Goal: Navigation & Orientation: Understand site structure

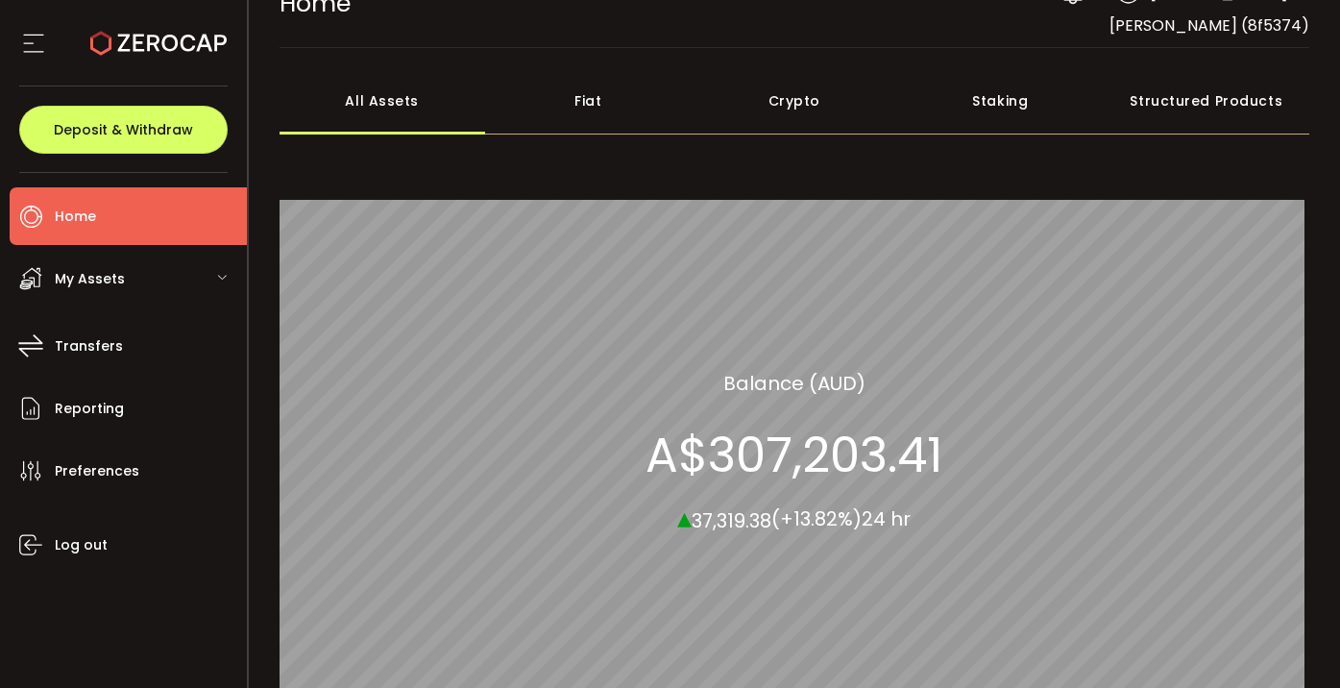
scroll to position [179, 0]
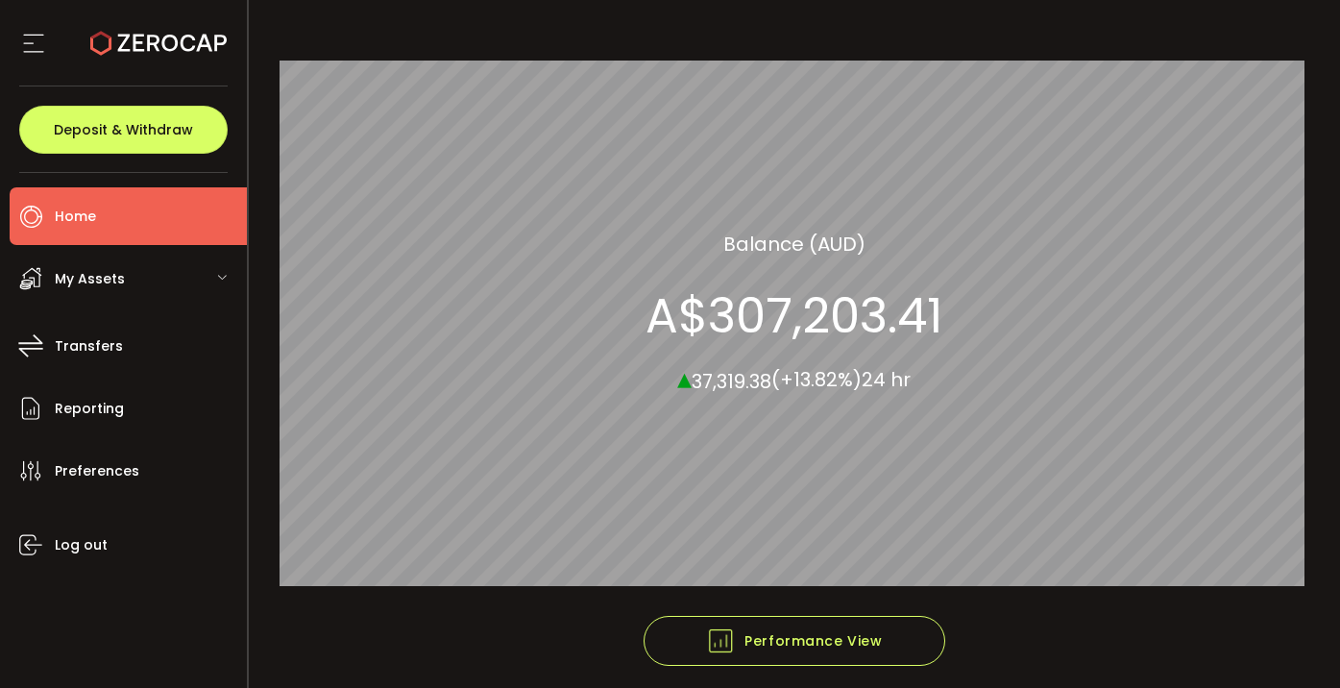
click at [75, 279] on span "My Assets" at bounding box center [90, 279] width 70 height 28
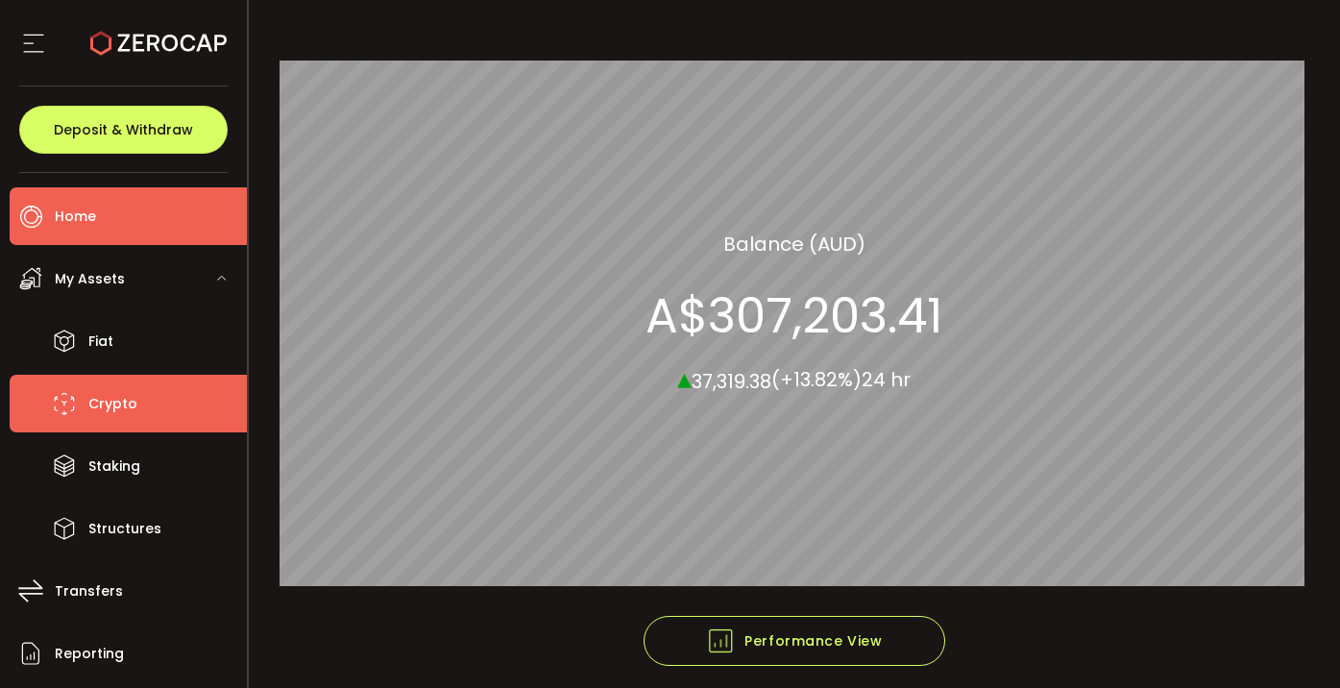
click at [108, 397] on span "Crypto" at bounding box center [112, 404] width 49 height 28
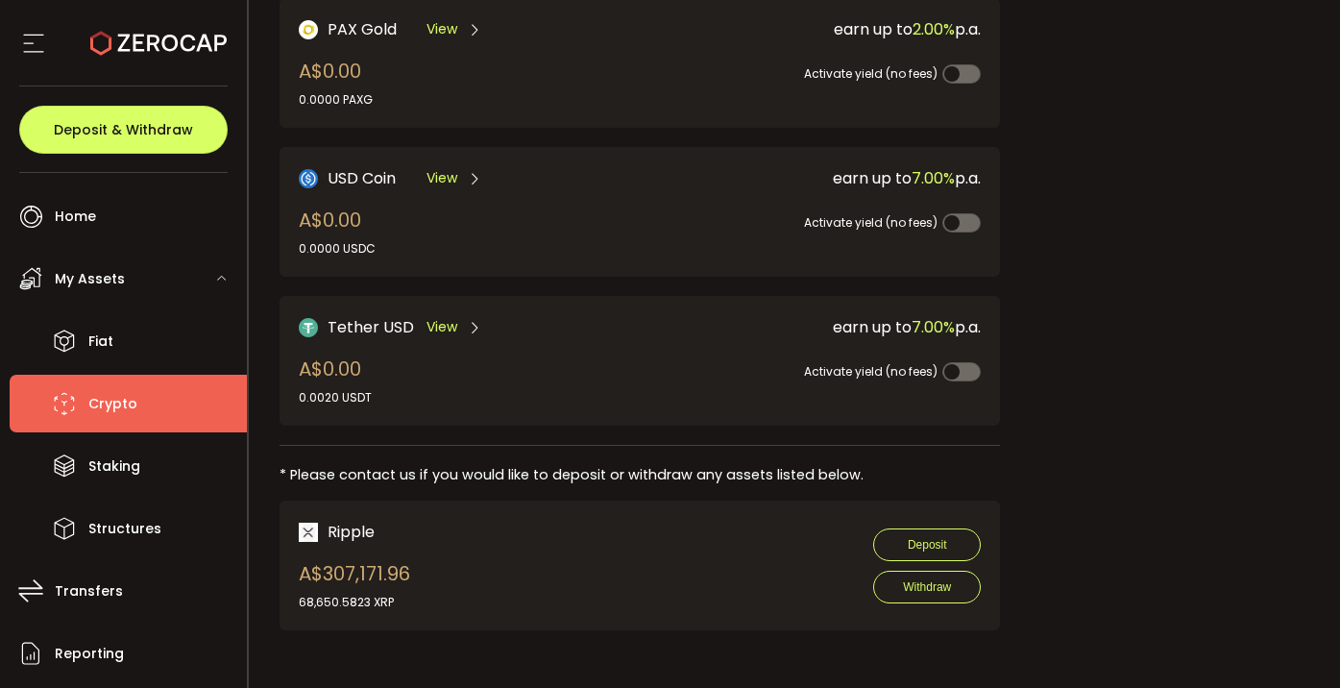
scroll to position [603, 0]
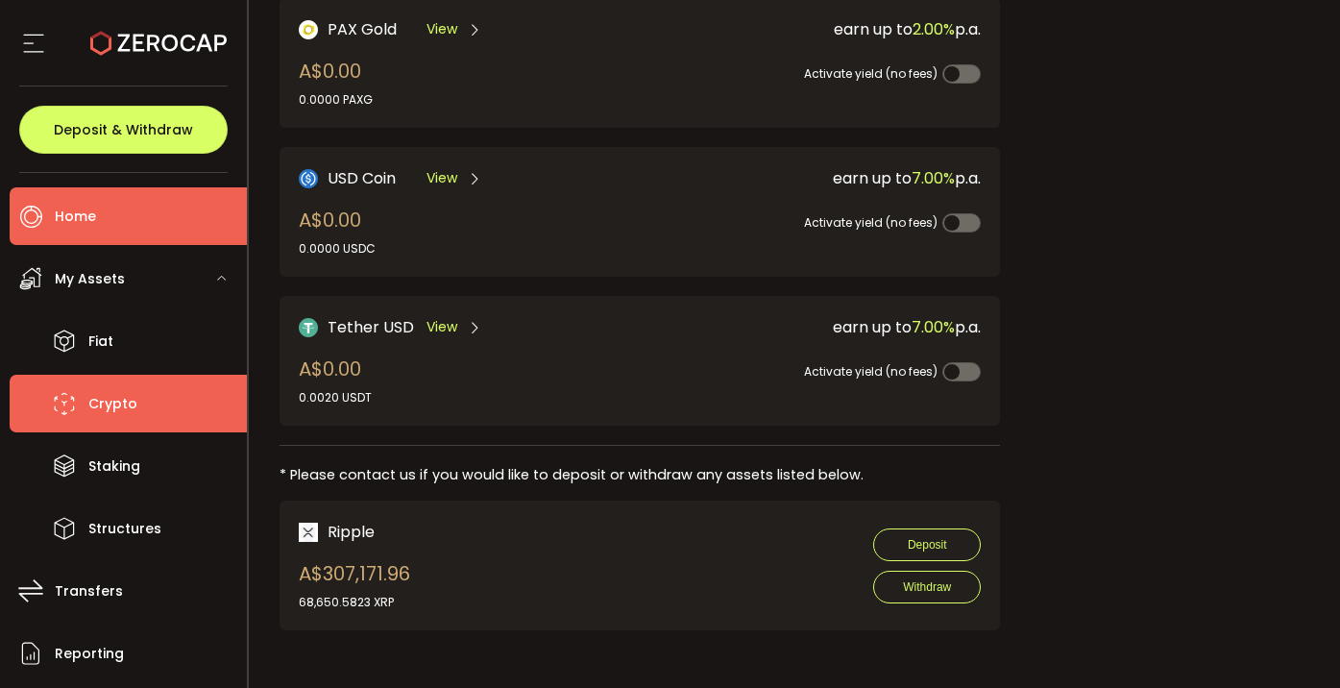
click at [90, 212] on span "Home" at bounding box center [75, 217] width 41 height 28
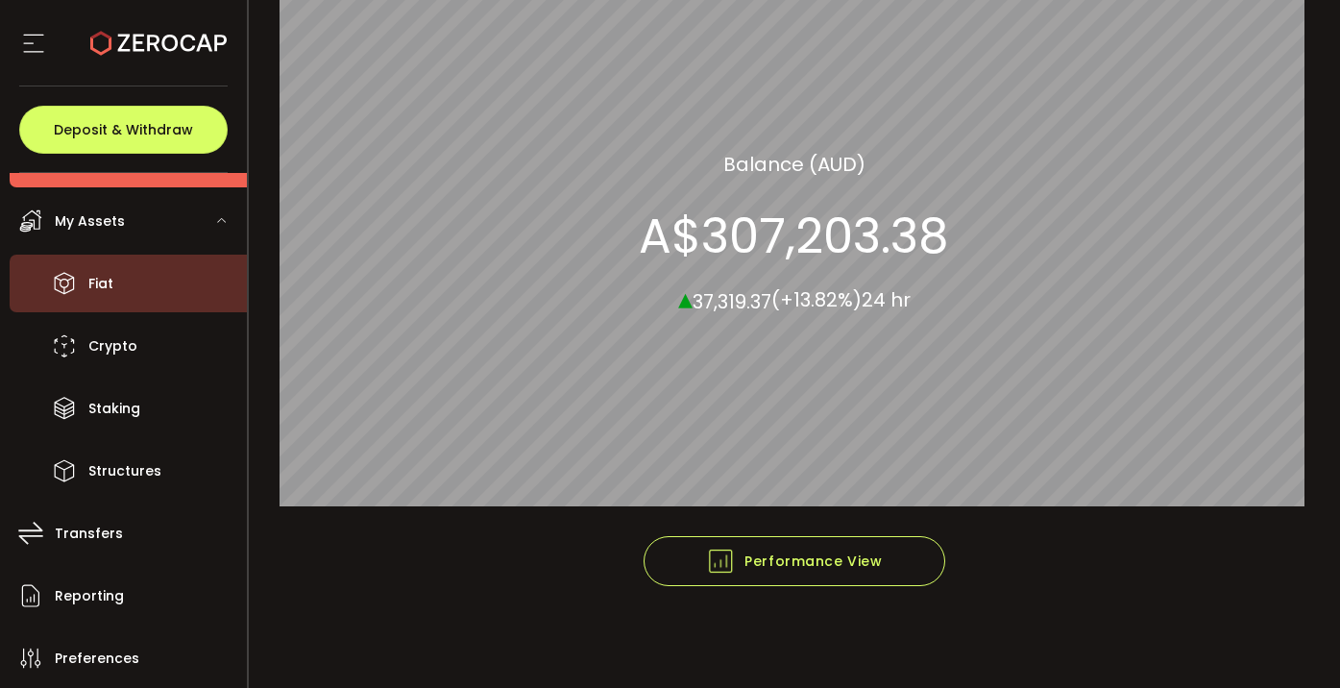
scroll to position [177, 0]
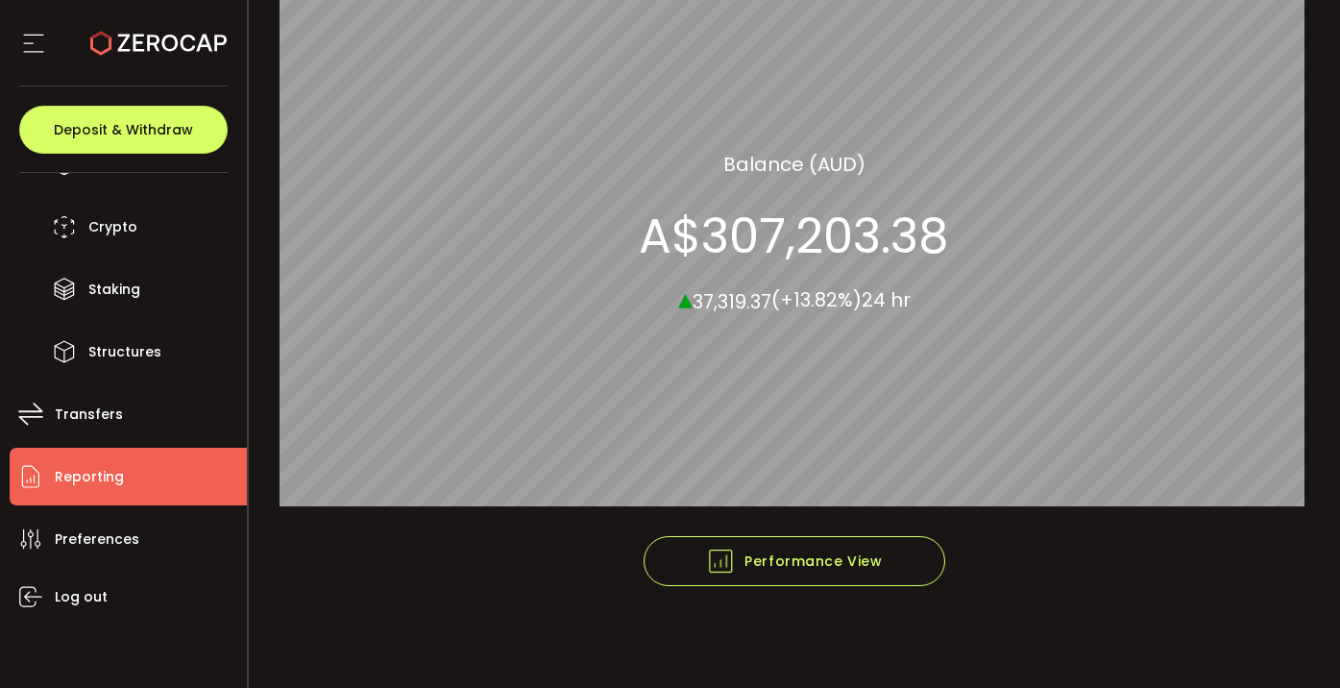
click at [87, 469] on span "Reporting" at bounding box center [89, 477] width 69 height 28
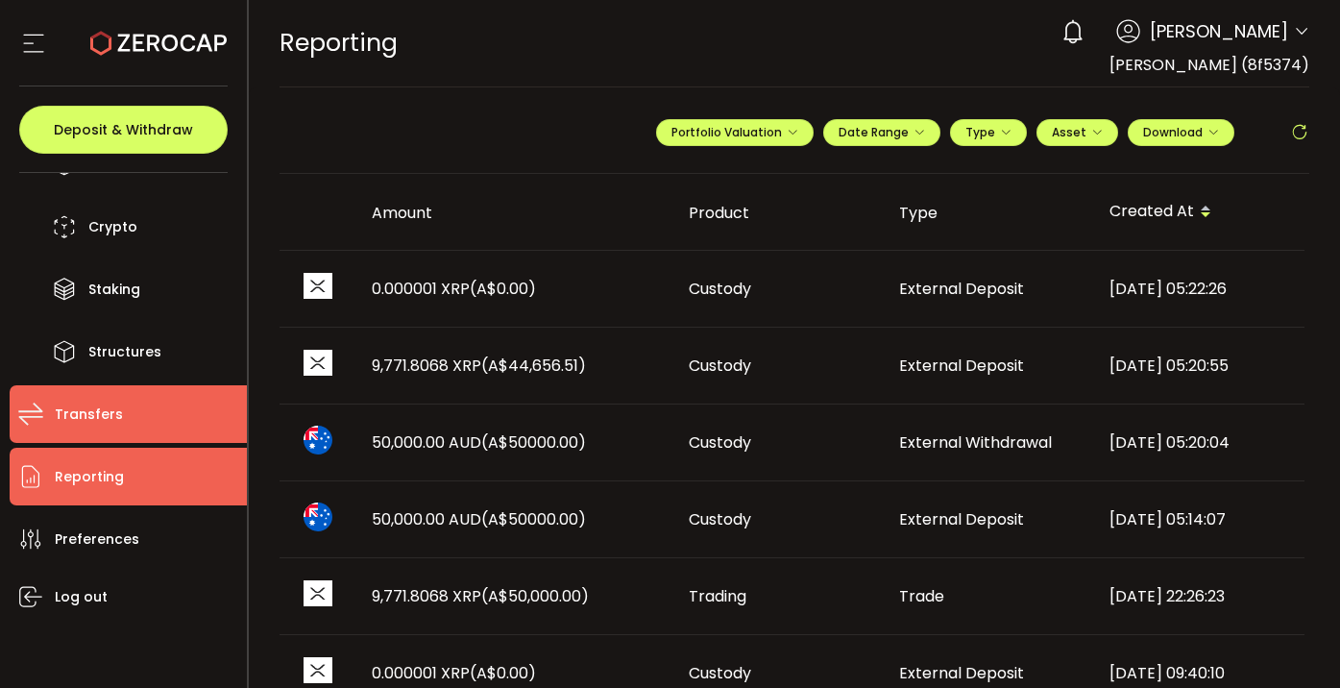
click at [85, 404] on span "Transfers" at bounding box center [89, 415] width 68 height 28
